Goal: Download file/media

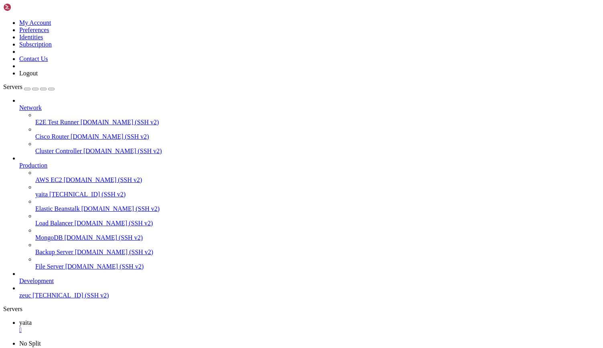
scroll to position [4, 1]
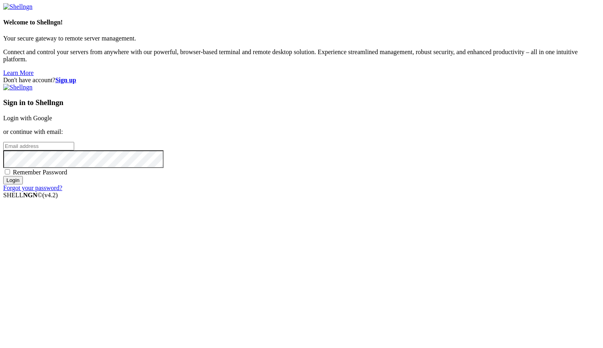
click at [52, 122] on link "Login with Google" at bounding box center [27, 118] width 49 height 7
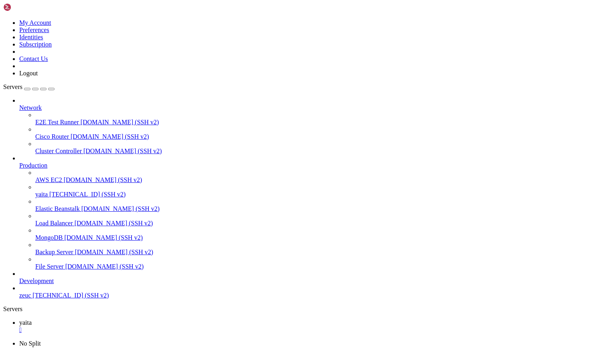
scroll to position [1834, 0]
drag, startPoint x: 93, startPoint y: 614, endPoint x: 240, endPoint y: 612, distance: 146.8
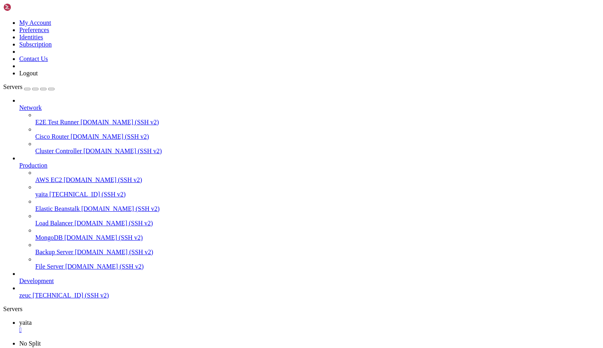
copy x-row "sudo journalctl -u yaita-order.service -f"
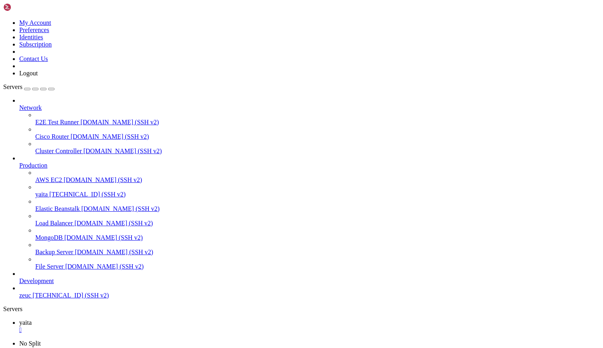
scroll to position [648, 0]
drag, startPoint x: 226, startPoint y: 685, endPoint x: 127, endPoint y: 736, distance: 111.6
drag, startPoint x: 184, startPoint y: 664, endPoint x: 98, endPoint y: 669, distance: 86.4
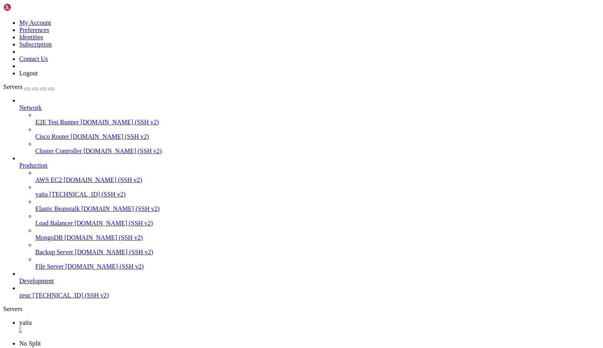
drag, startPoint x: 233, startPoint y: 669, endPoint x: 6, endPoint y: 745, distance: 239.3
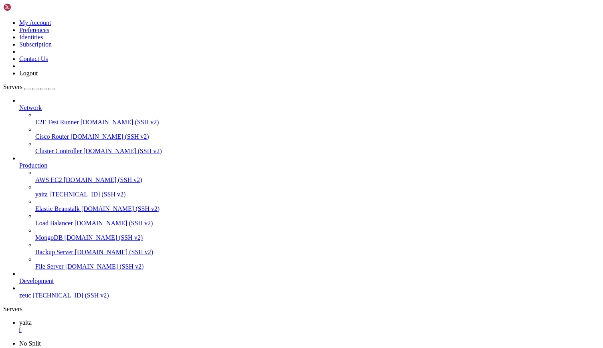
drag, startPoint x: 6, startPoint y: 748, endPoint x: 89, endPoint y: 745, distance: 83.1
copy x-row "sudo apt install geomview"
drag, startPoint x: 95, startPoint y: 647, endPoint x: 205, endPoint y: 748, distance: 149.9
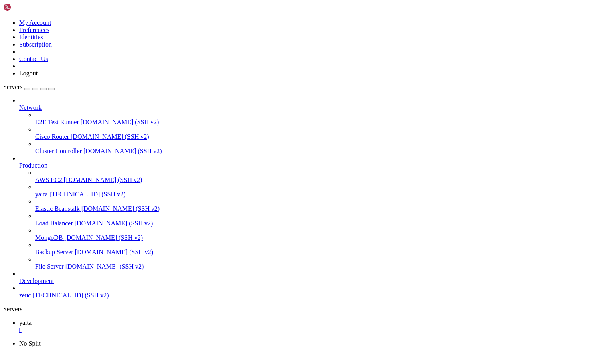
copy div "type yaita-order-logs.txt | clip -bash: type: yaita-order-logs.txt: not found U…"
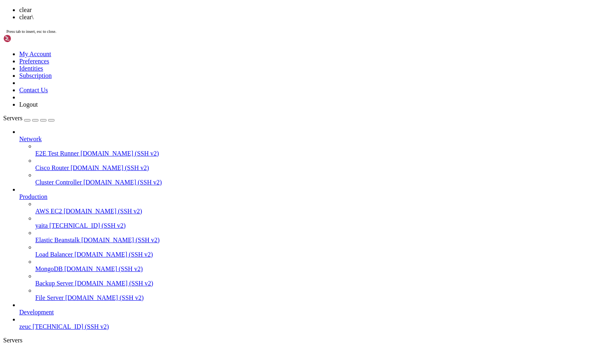
scroll to position [0, 0]
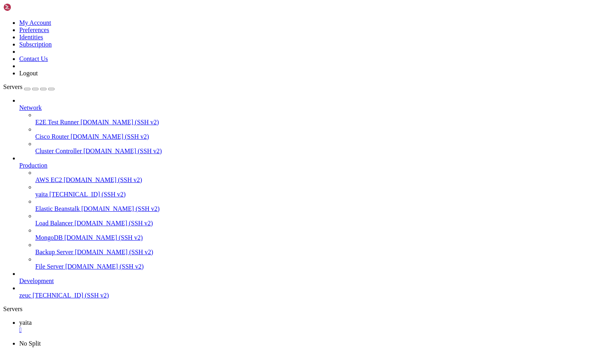
drag, startPoint x: 80, startPoint y: 481, endPoint x: 6, endPoint y: 481, distance: 73.8
copy x-row "sudo apt install xclip"
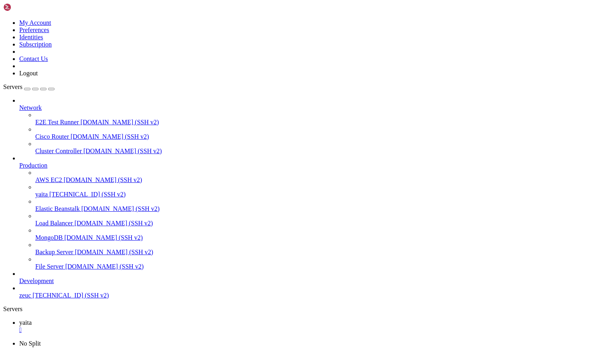
scroll to position [61, 0]
drag, startPoint x: 91, startPoint y: 726, endPoint x: 144, endPoint y: 756, distance: 60.7
copy div "cat yaita-order-logs.txt | xclip -sel clip Error: Can't open display: (null) ub…"
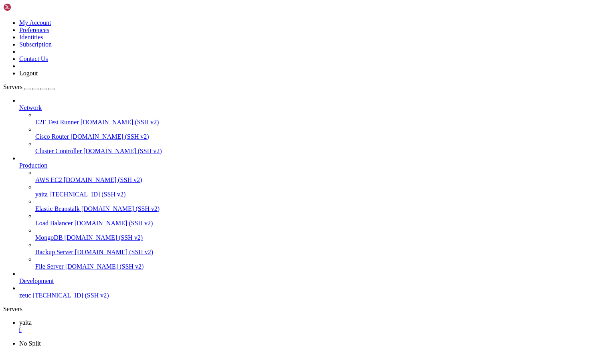
scroll to position [68, 0]
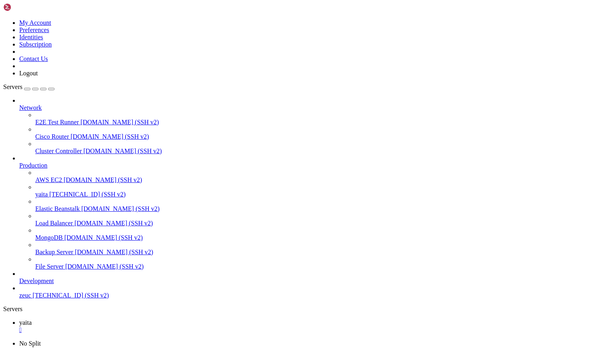
drag, startPoint x: 8, startPoint y: 748, endPoint x: 16, endPoint y: 747, distance: 8.1
drag, startPoint x: 47, startPoint y: 746, endPoint x: 53, endPoint y: 745, distance: 6.4
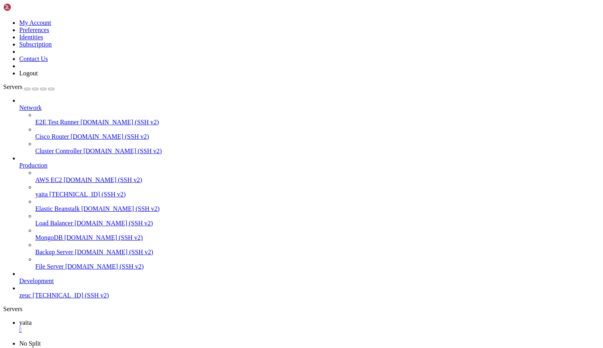
scroll to position [95, 0]
drag, startPoint x: 6, startPoint y: 707, endPoint x: 47, endPoint y: 706, distance: 40.5
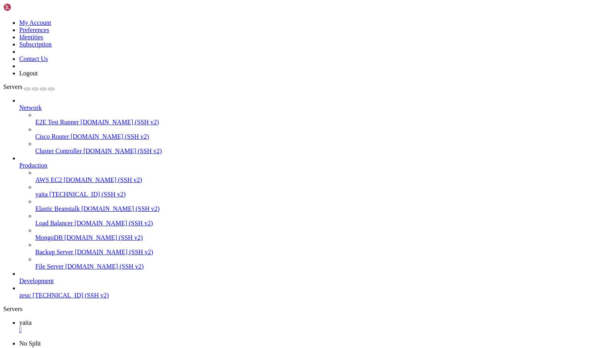
drag, startPoint x: 47, startPoint y: 706, endPoint x: 6, endPoint y: 708, distance: 40.2
copy x-row "/home/ubuntu"
drag, startPoint x: 111, startPoint y: 694, endPoint x: 180, endPoint y: 692, distance: 69.0
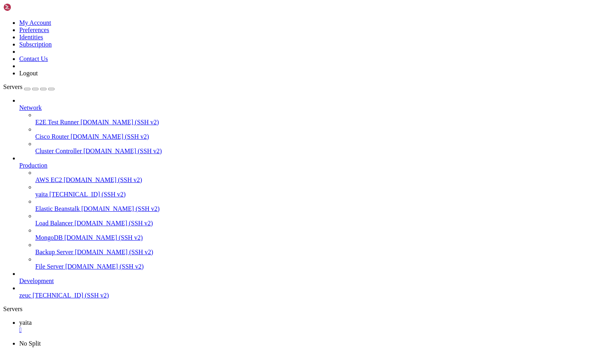
copy x-row "yaita-order-logs.txt"
click at [35, 89] on div "button" at bounding box center [35, 89] width 0 height 0
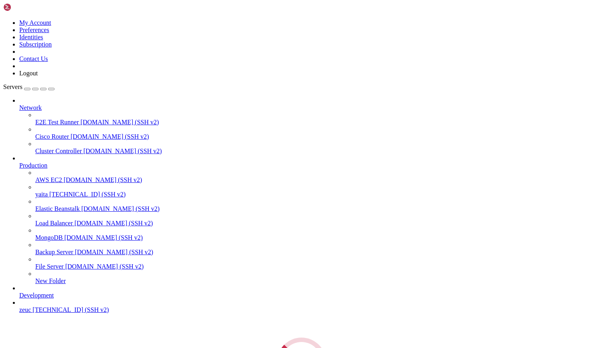
click at [43, 180] on div "Servers Network E2E Test Runner [DOMAIN_NAME] (SSH v2) Cisco Router [DOMAIN_NAM…" at bounding box center [301, 234] width 597 height 303
type input "/home/ubuntu"
